Goal: Task Accomplishment & Management: Manage account settings

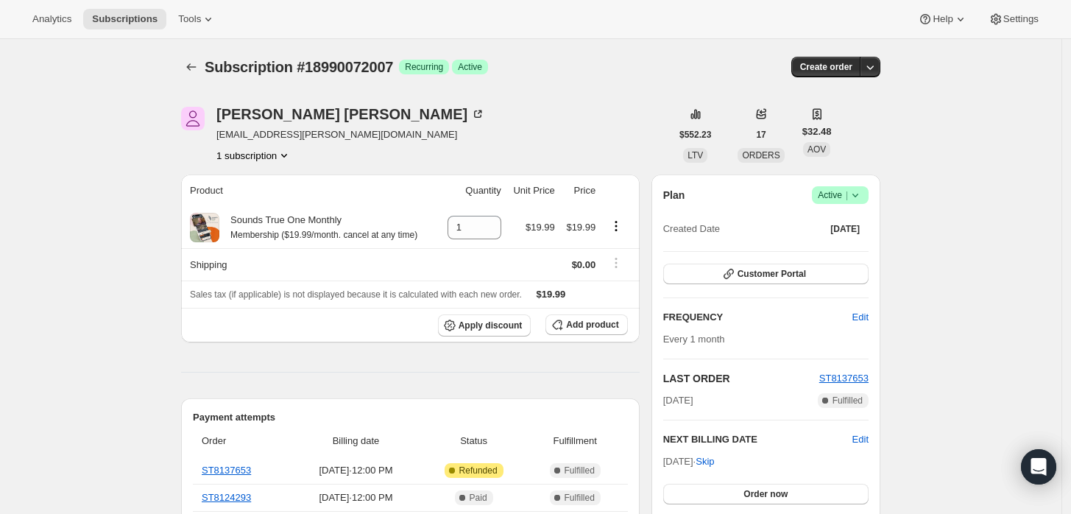
click at [854, 202] on span "Success Active |" at bounding box center [840, 195] width 57 height 18
click at [836, 248] on span "Cancel subscription" at bounding box center [845, 248] width 83 height 11
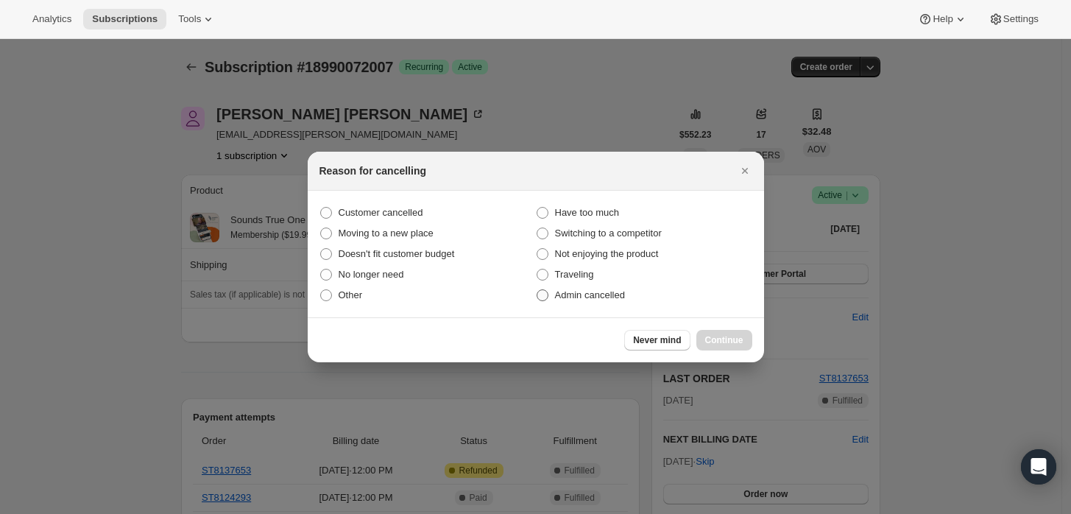
click at [612, 292] on span "Admin cancelled" at bounding box center [590, 294] width 70 height 11
click at [537, 290] on input "Admin cancelled" at bounding box center [537, 289] width 1 height 1
radio input "true"
click at [725, 342] on span "Continue" at bounding box center [724, 340] width 38 height 12
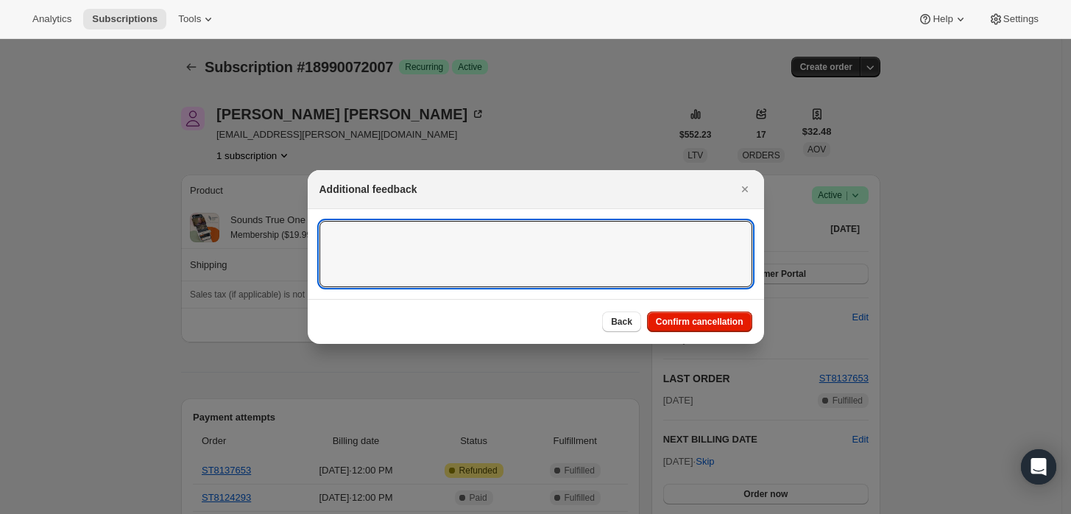
click at [625, 264] on textarea ":rbj:" at bounding box center [535, 254] width 433 height 66
type textarea "Customer requested cancellation and refund."
click at [688, 320] on span "Confirm cancellation" at bounding box center [700, 322] width 88 height 12
